Goal: Information Seeking & Learning: Learn about a topic

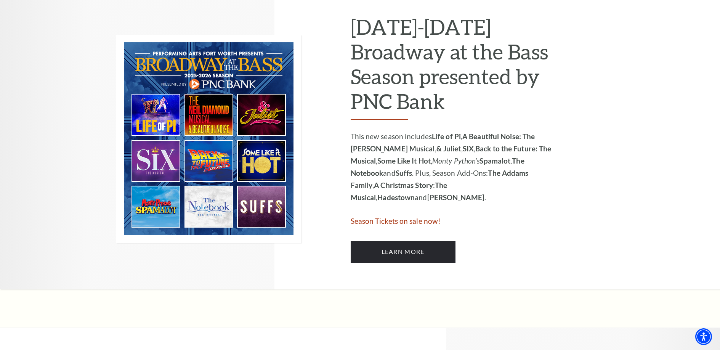
scroll to position [410, 0]
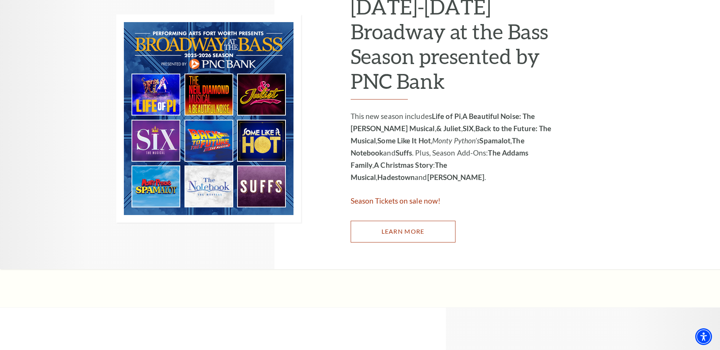
click at [396, 226] on link "Learn More" at bounding box center [403, 231] width 105 height 21
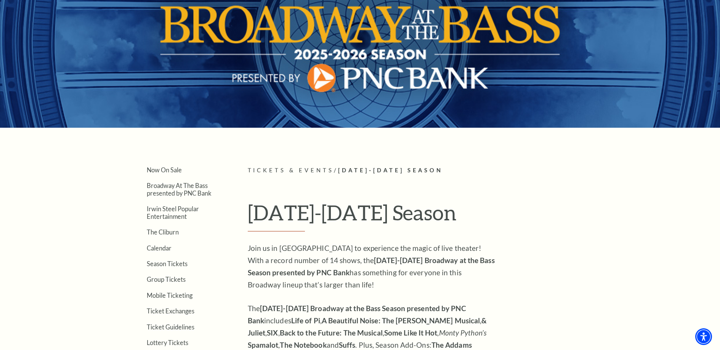
scroll to position [79, 0]
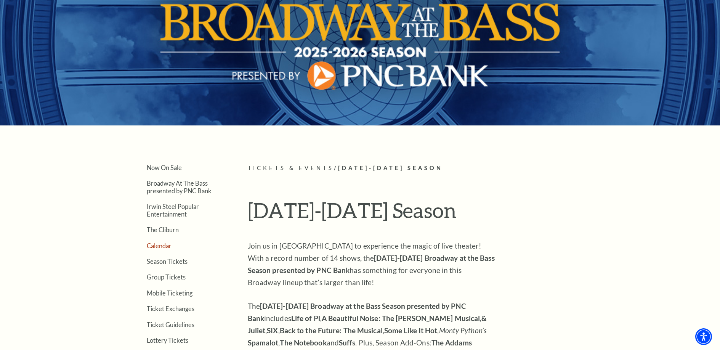
click at [159, 247] on link "Calendar" at bounding box center [159, 245] width 25 height 7
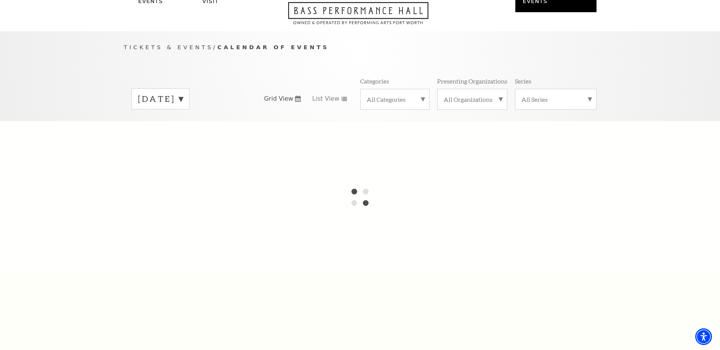
scroll to position [37, 0]
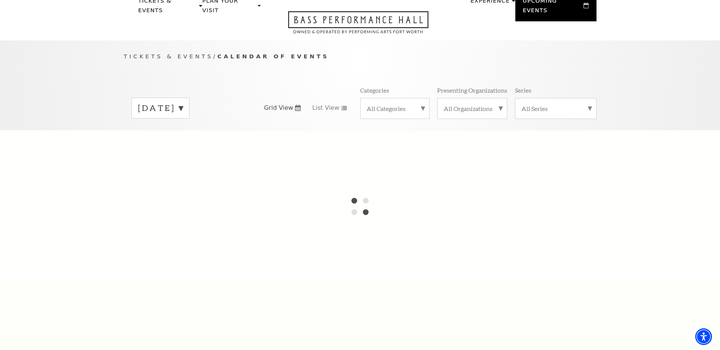
click at [390, 98] on div "All Categories" at bounding box center [394, 108] width 69 height 21
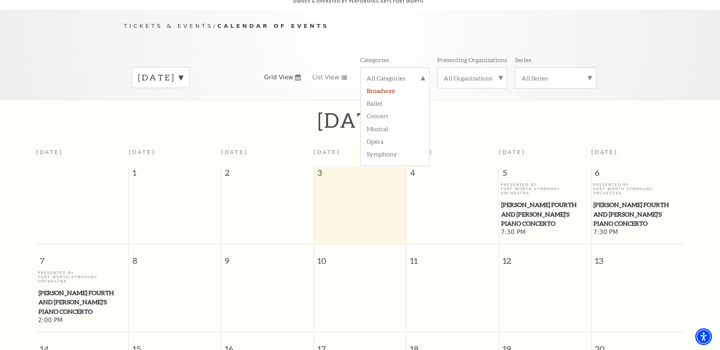
scroll to position [67, 0]
click at [385, 109] on label "Concert" at bounding box center [395, 115] width 56 height 13
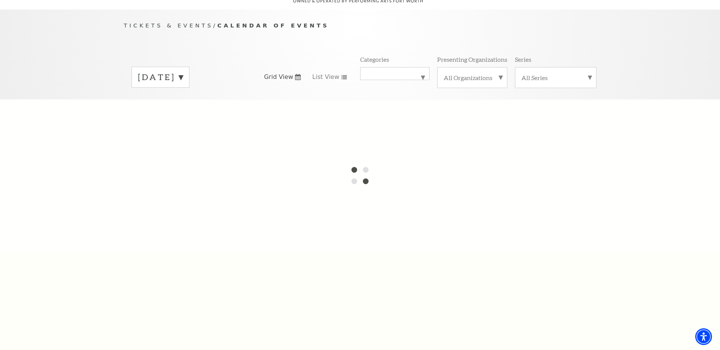
click at [422, 74] on label "Concert" at bounding box center [395, 74] width 56 height 0
click at [390, 74] on label "All Categories" at bounding box center [395, 79] width 56 height 10
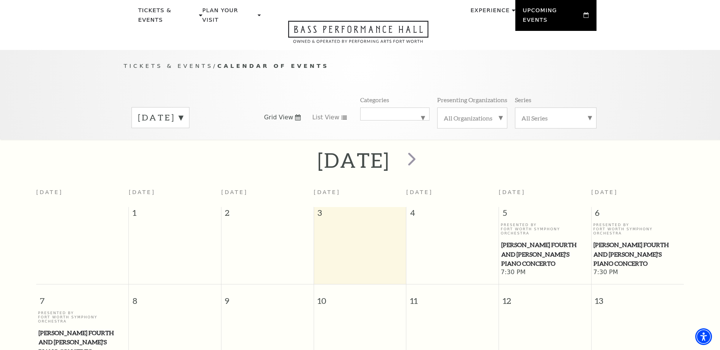
scroll to position [0, 0]
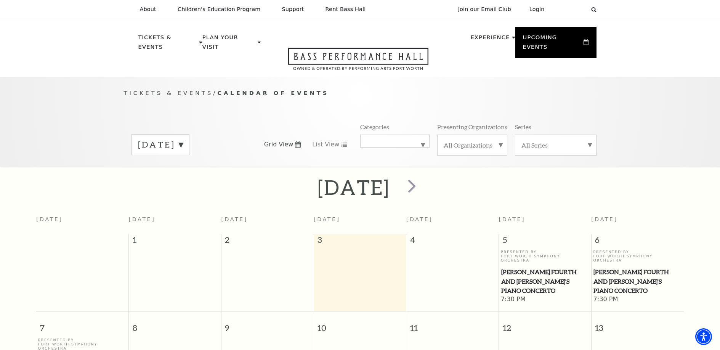
click at [183, 139] on label "[DATE]" at bounding box center [160, 145] width 45 height 12
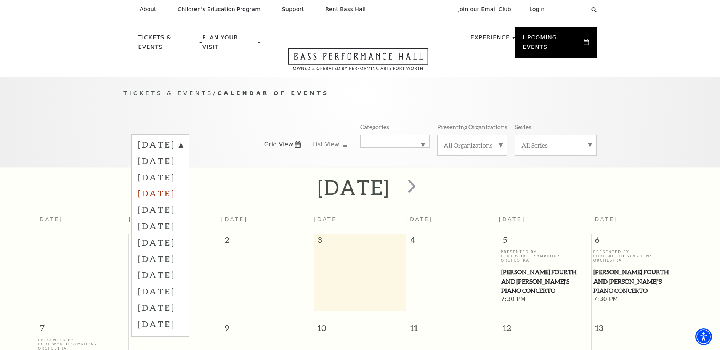
click at [171, 185] on label "[DATE]" at bounding box center [160, 193] width 45 height 16
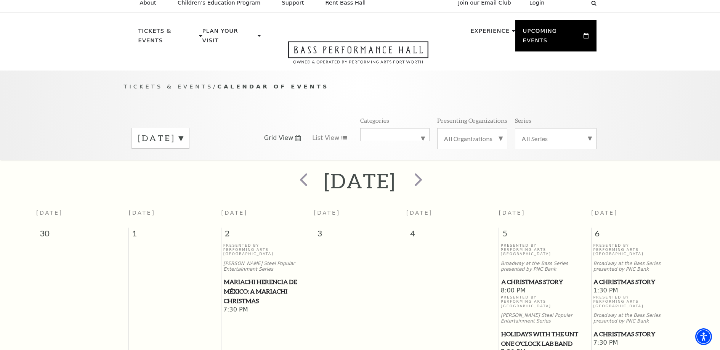
scroll to position [8, 0]
click at [183, 131] on label "[DATE]" at bounding box center [160, 137] width 45 height 12
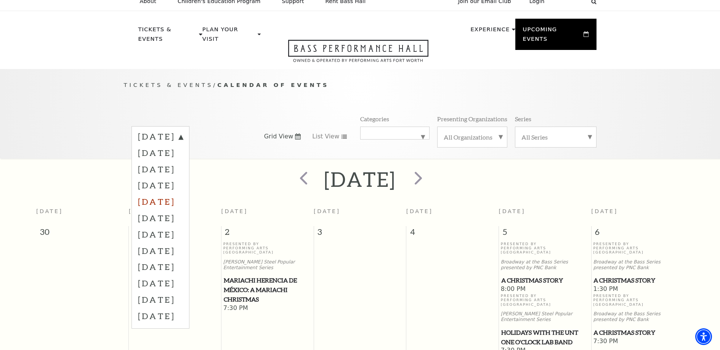
click at [178, 193] on label "[DATE]" at bounding box center [160, 201] width 45 height 16
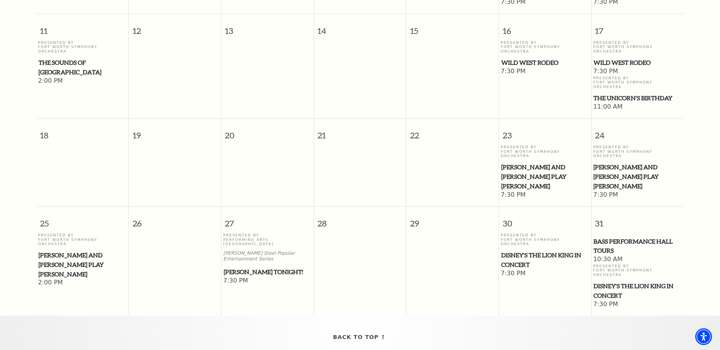
scroll to position [0, 0]
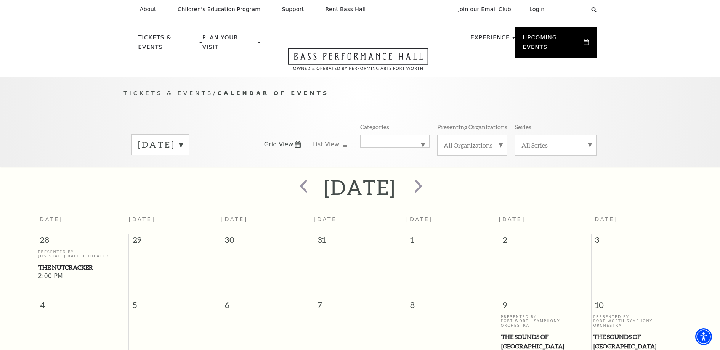
click at [183, 139] on label "[DATE]" at bounding box center [160, 145] width 45 height 12
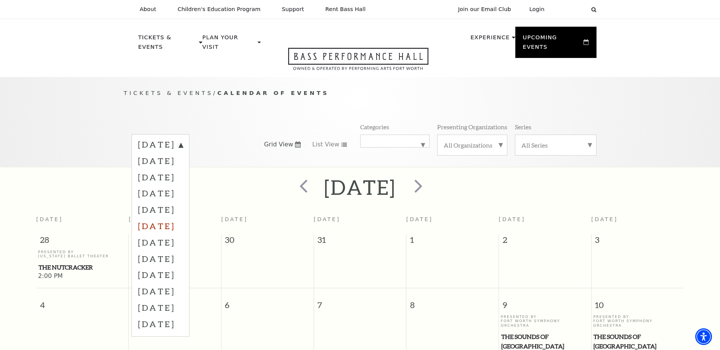
click at [162, 218] on label "[DATE]" at bounding box center [160, 226] width 45 height 16
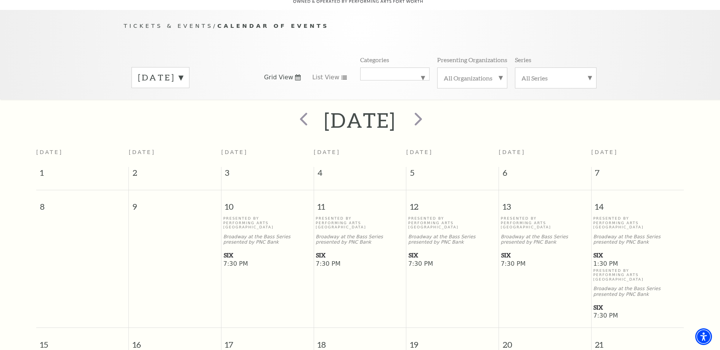
scroll to position [67, 0]
click at [225, 250] on span "SIX" at bounding box center [268, 255] width 88 height 10
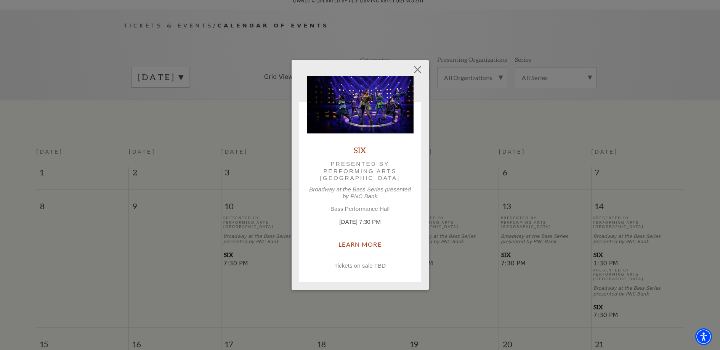
click at [345, 246] on link "Learn More" at bounding box center [360, 244] width 74 height 21
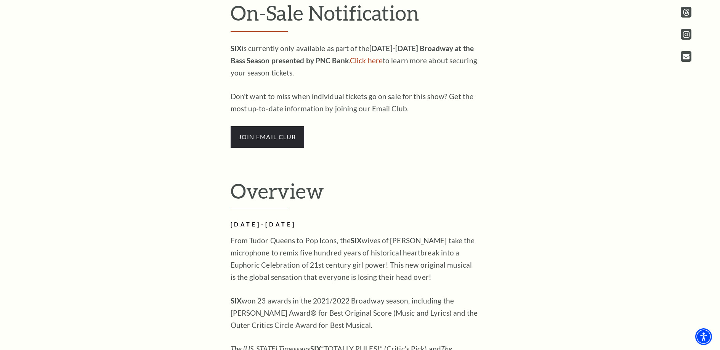
scroll to position [484, 0]
drag, startPoint x: 352, startPoint y: 252, endPoint x: 465, endPoint y: 252, distance: 112.8
click at [465, 252] on p "From Tudor Queens to Pop Icons, the SIX wives of Henry VIII take the microphone…" at bounding box center [355, 258] width 248 height 49
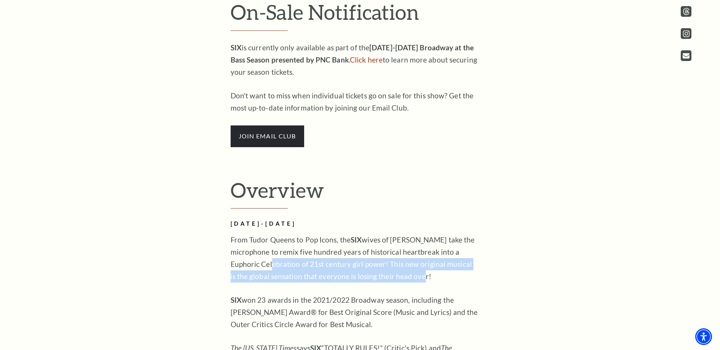
drag, startPoint x: 278, startPoint y: 266, endPoint x: 475, endPoint y: 271, distance: 197.2
click at [475, 271] on p "From Tudor Queens to Pop Icons, the SIX wives of Henry VIII take the microphone…" at bounding box center [355, 258] width 248 height 49
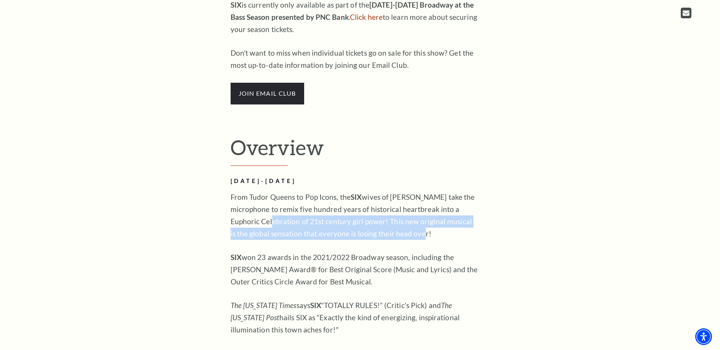
scroll to position [528, 0]
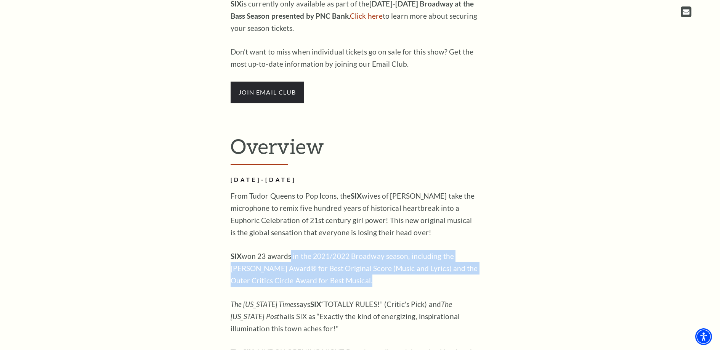
drag, startPoint x: 289, startPoint y: 259, endPoint x: 472, endPoint y: 287, distance: 184.4
click at [472, 287] on div "FEBRUARY 10-15, 2026 From Tudor Queens to Pop Icons, the SIX wives of Henry VII…" at bounding box center [355, 337] width 248 height 325
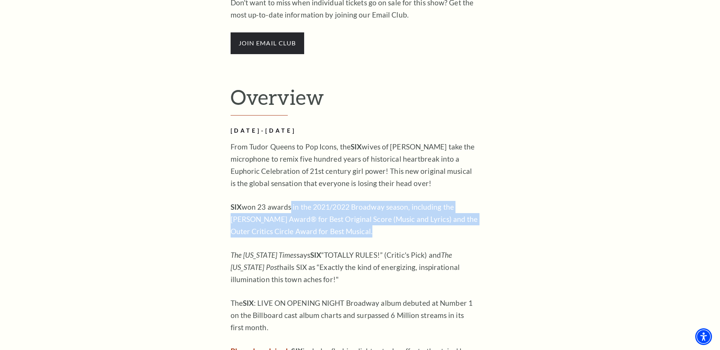
scroll to position [582, 0]
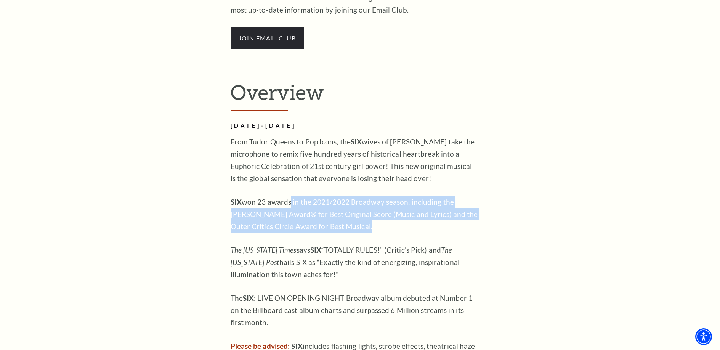
drag, startPoint x: 323, startPoint y: 252, endPoint x: 474, endPoint y: 275, distance: 153.2
click at [474, 275] on p "The New York Times says SIX “TOTALLY RULES!” (Critic's Pick) and The Washington…" at bounding box center [355, 262] width 248 height 37
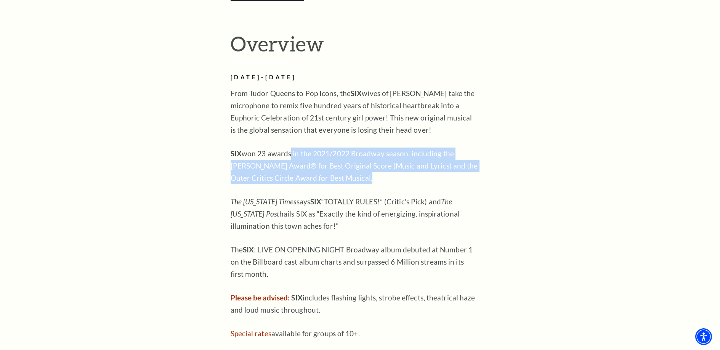
scroll to position [665, 0]
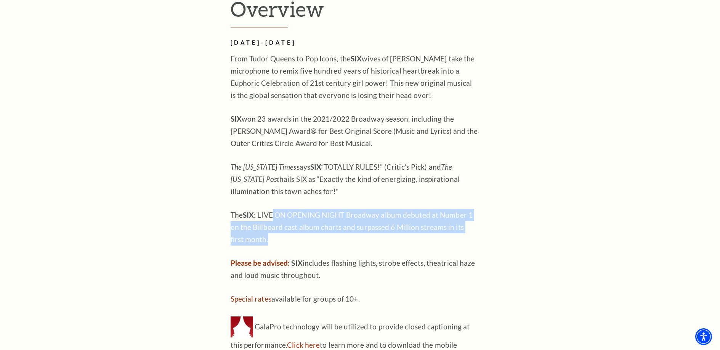
drag, startPoint x: 272, startPoint y: 219, endPoint x: 475, endPoint y: 238, distance: 204.1
click at [475, 238] on p "The SIX : LIVE ON OPENING NIGHT Broadway album debuted at Number 1 on the Billb…" at bounding box center [355, 227] width 248 height 37
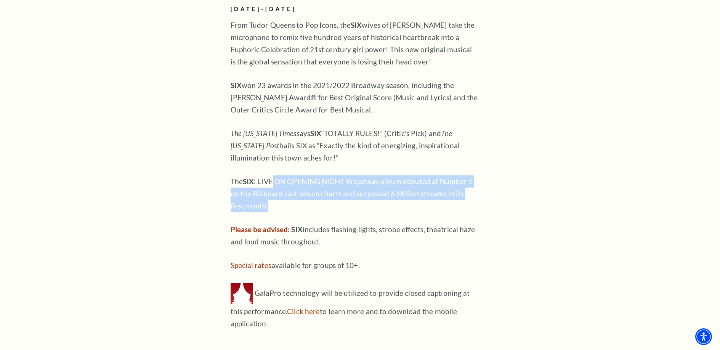
scroll to position [702, 0]
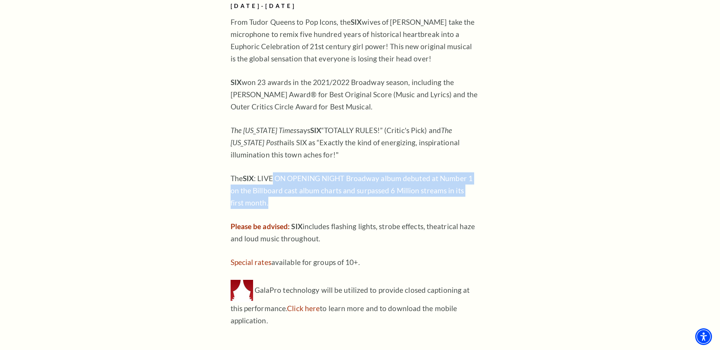
drag, startPoint x: 336, startPoint y: 223, endPoint x: 474, endPoint y: 241, distance: 138.8
click at [474, 241] on p "Please be advised: SIX includes flashing lights, strobe effects, theatrical haz…" at bounding box center [355, 232] width 248 height 24
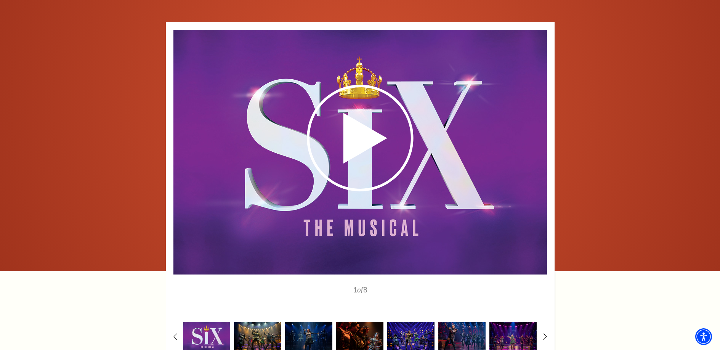
scroll to position [1289, 0]
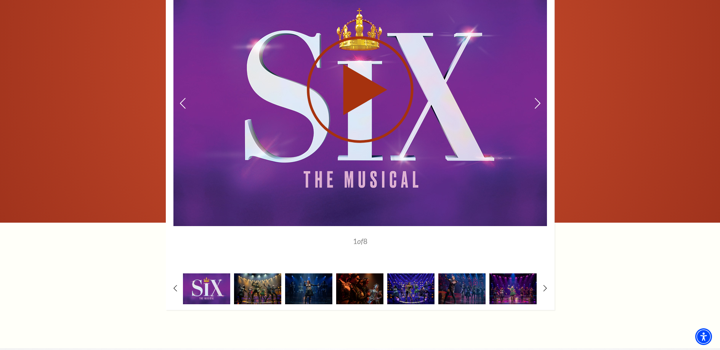
click at [370, 105] on icon at bounding box center [360, 89] width 187 height 108
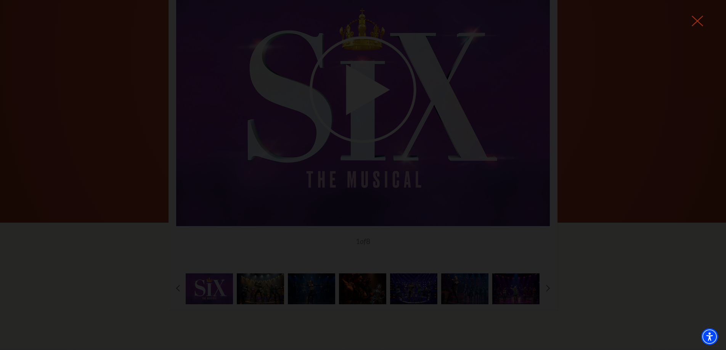
click at [696, 21] on icon at bounding box center [697, 20] width 11 height 11
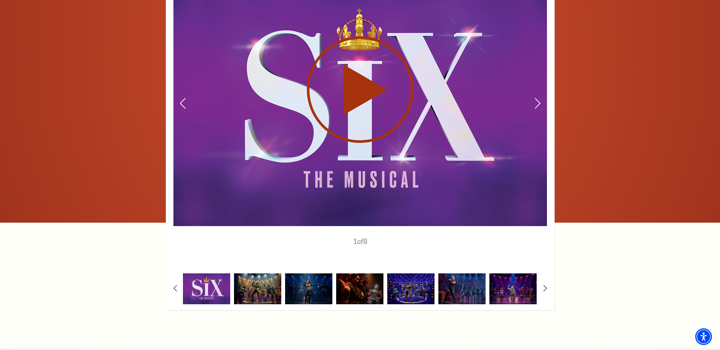
scroll to position [0, 0]
